Goal: Entertainment & Leisure: Consume media (video, audio)

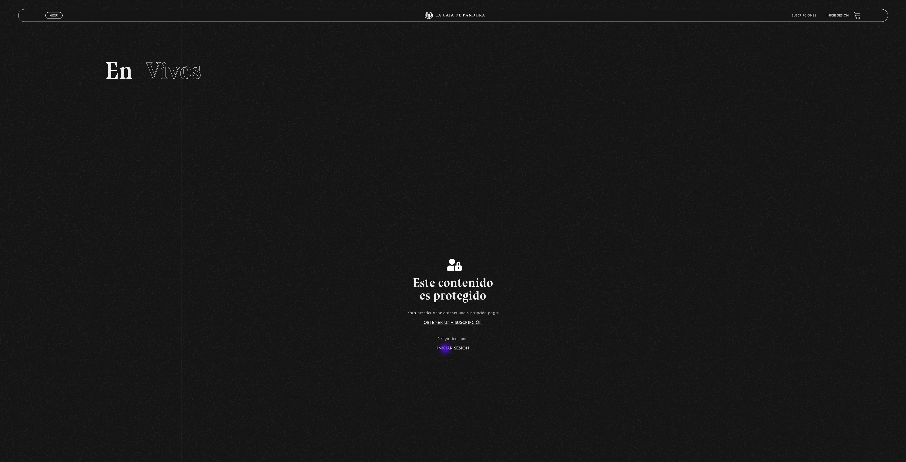
click at [446, 349] on link "Iniciar Sesión" at bounding box center [453, 348] width 32 height 4
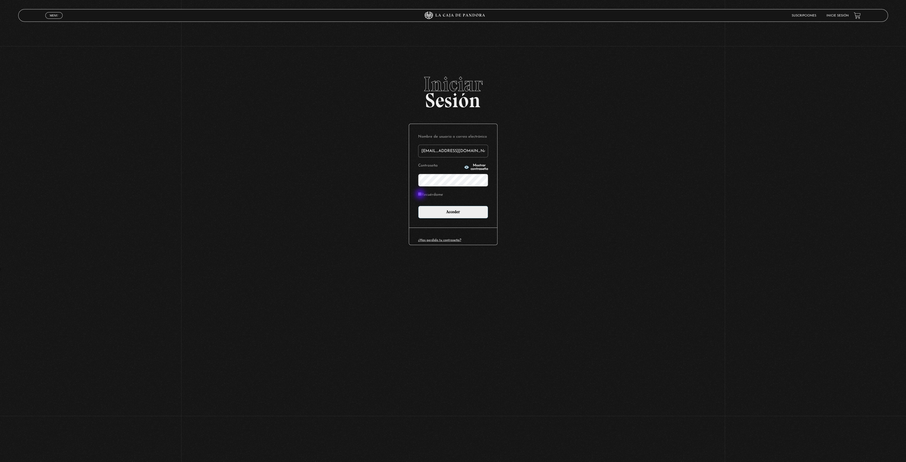
type input "samhccss@tutanota.com"
click at [421, 195] on input "Recuérdame" at bounding box center [419, 193] width 3 height 3
checkbox input "true"
click at [438, 215] on input "Acceder" at bounding box center [453, 212] width 70 height 13
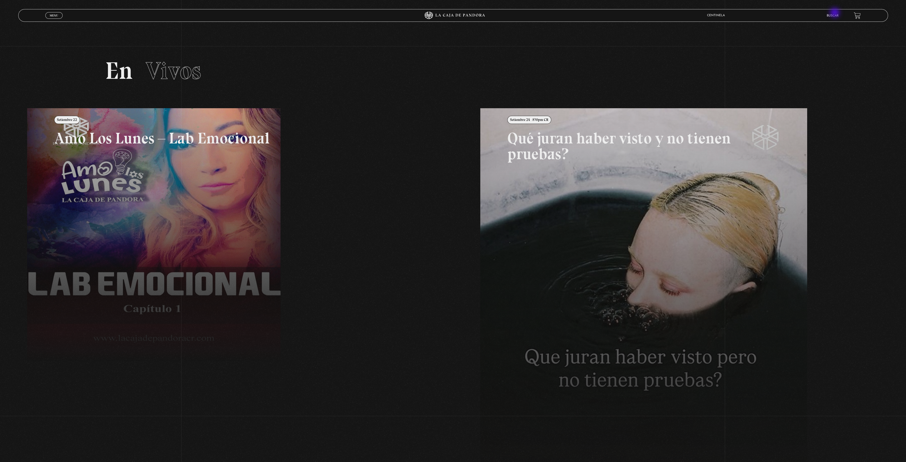
click at [835, 13] on li "Buscar" at bounding box center [832, 16] width 12 height 8
click at [831, 16] on link "Buscar" at bounding box center [832, 15] width 12 height 3
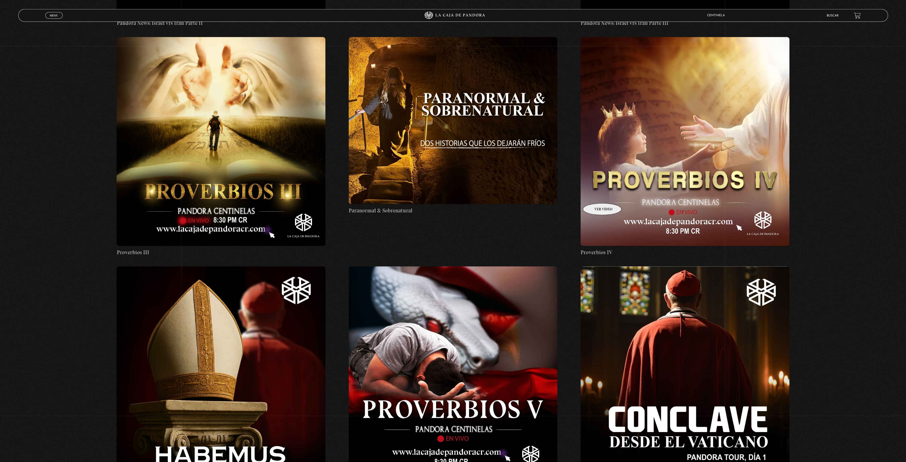
scroll to position [1535, 0]
click at [480, 146] on figure at bounding box center [453, 120] width 209 height 167
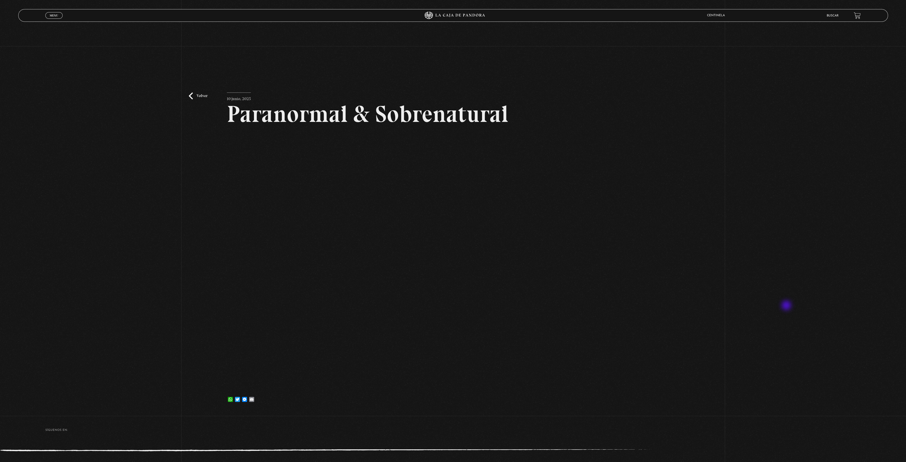
click at [787, 306] on div "Volver [DATE] Paranormal & Sobrenatural WhatsApp Twitter Messenger Email" at bounding box center [453, 228] width 906 height 365
click at [198, 94] on link "Volver" at bounding box center [198, 95] width 19 height 7
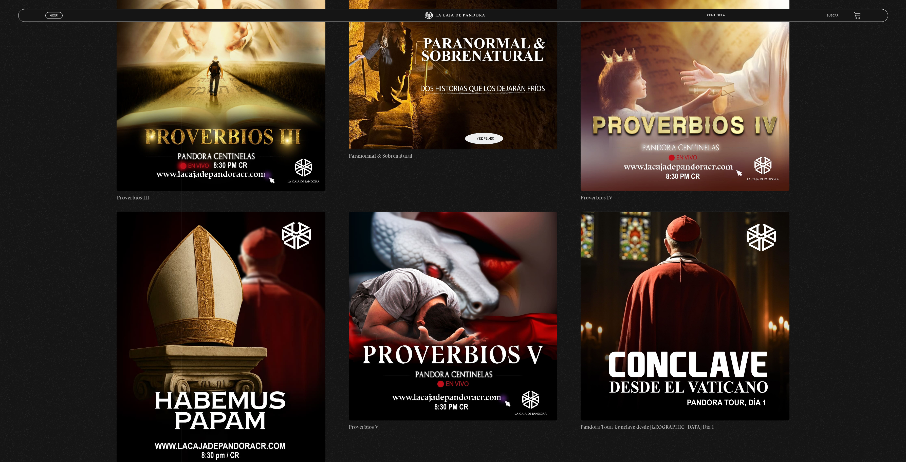
scroll to position [1591, 0]
click at [482, 94] on figure at bounding box center [453, 65] width 209 height 167
